Goal: Task Accomplishment & Management: Manage account settings

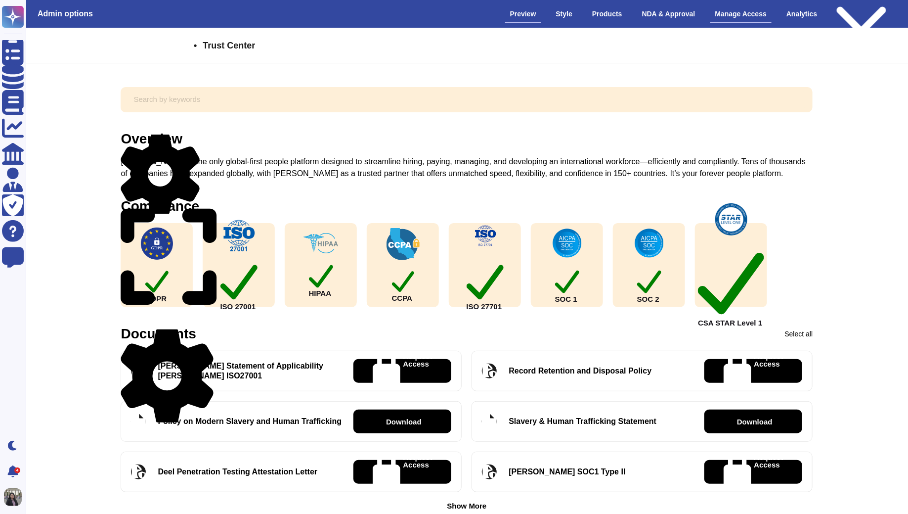
click at [733, 15] on div "Manage Access" at bounding box center [742, 13] width 62 height 17
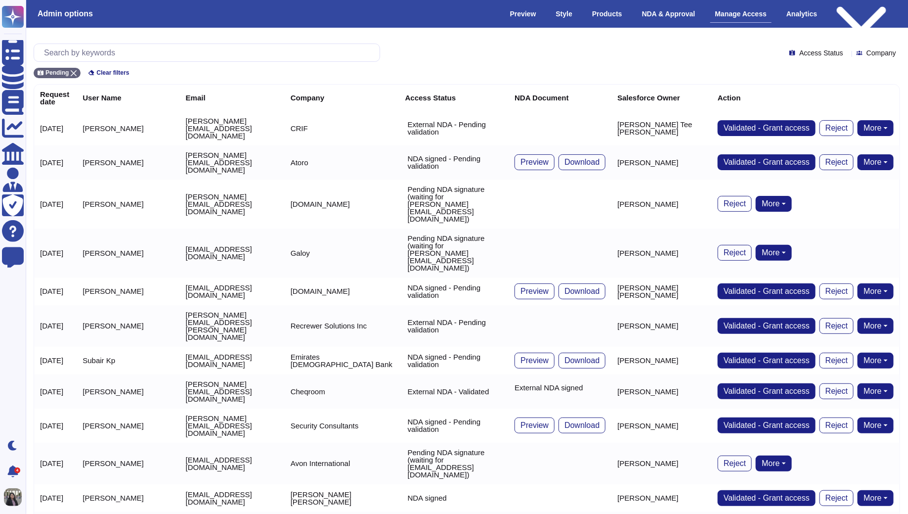
drag, startPoint x: 74, startPoint y: 74, endPoint x: 94, endPoint y: 61, distance: 24.0
click at [74, 74] on icon at bounding box center [74, 73] width 6 height 6
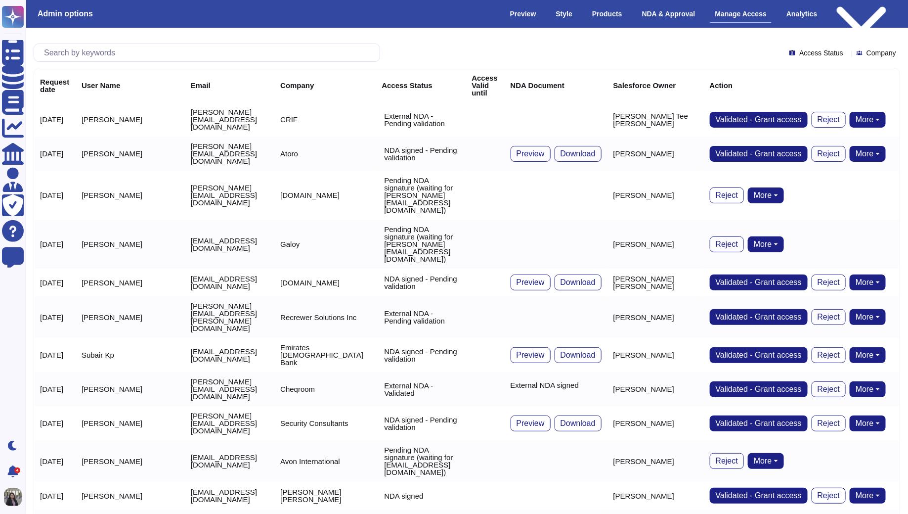
click at [94, 61] on div at bounding box center [207, 53] width 347 height 18
click at [91, 53] on input "text" at bounding box center [209, 52] width 341 height 17
paste input "[EMAIL_ADDRESS][DOMAIN_NAME]"
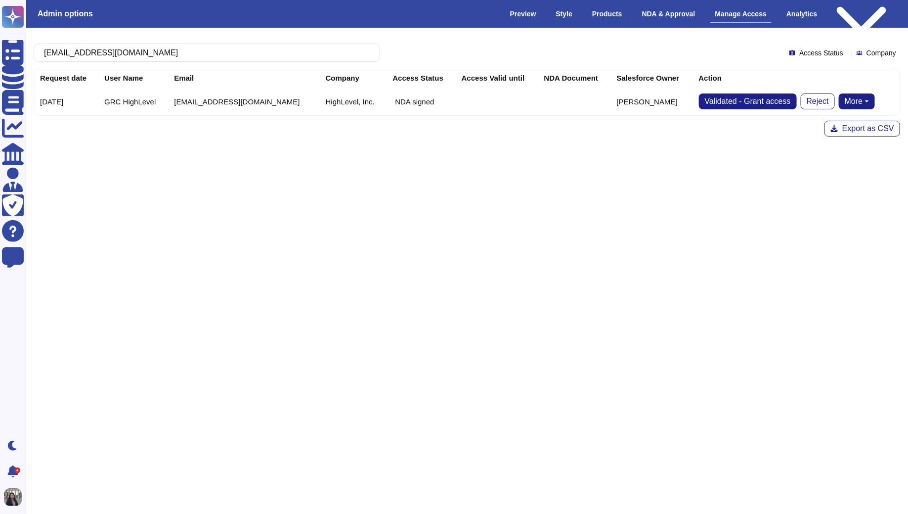
type input "[EMAIL_ADDRESS][DOMAIN_NAME]"
click at [740, 105] on button "Validated - Grant access" at bounding box center [748, 101] width 98 height 16
